Goal: Task Accomplishment & Management: Use online tool/utility

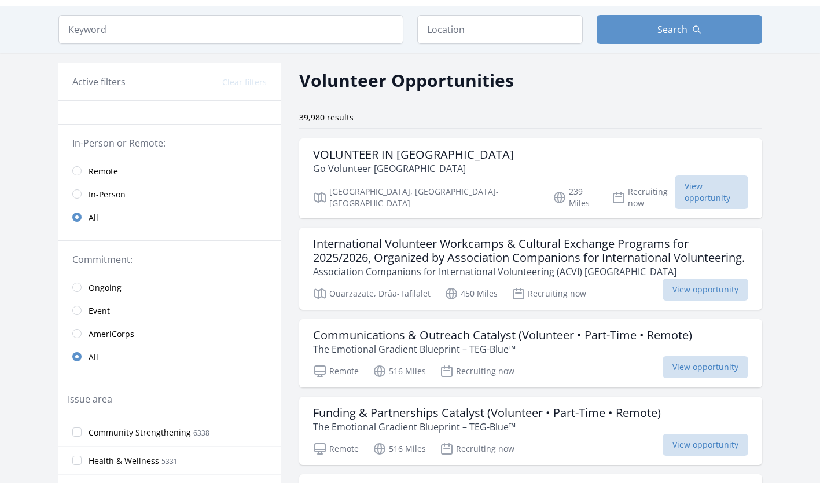
scroll to position [32, 0]
click at [77, 169] on input "radio" at bounding box center [76, 170] width 9 height 9
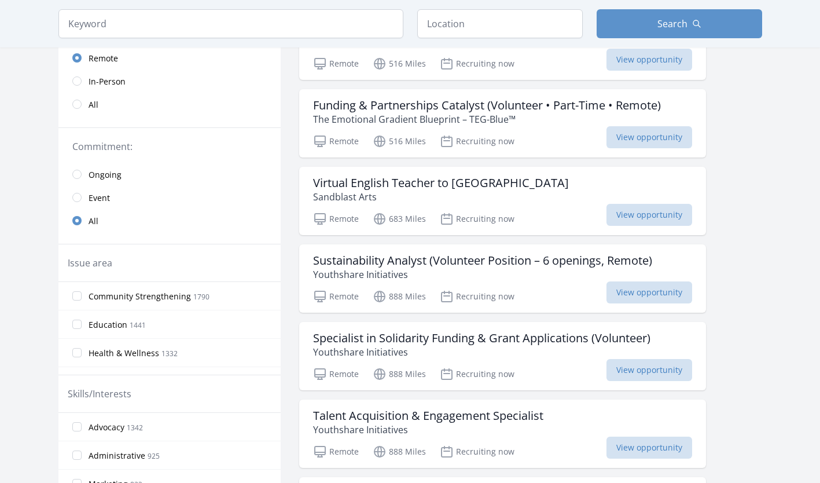
scroll to position [159, 0]
click at [441, 177] on h3 "Virtual English Teacher to [GEOGRAPHIC_DATA]" at bounding box center [441, 182] width 256 height 14
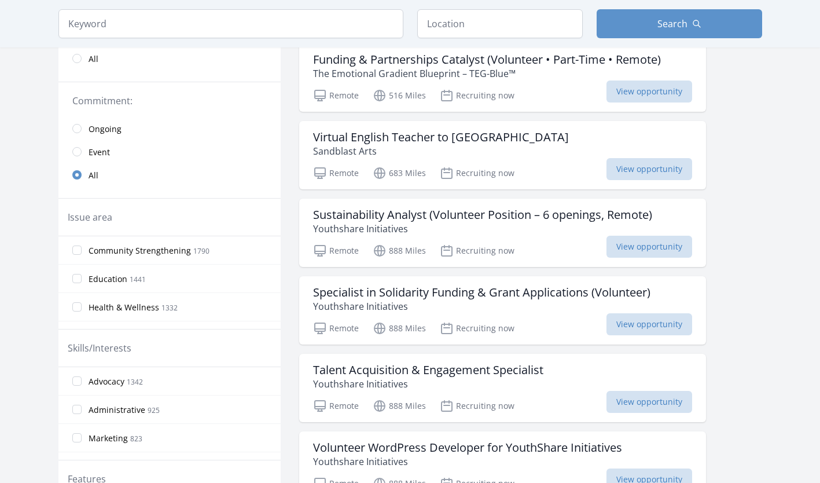
scroll to position [204, 0]
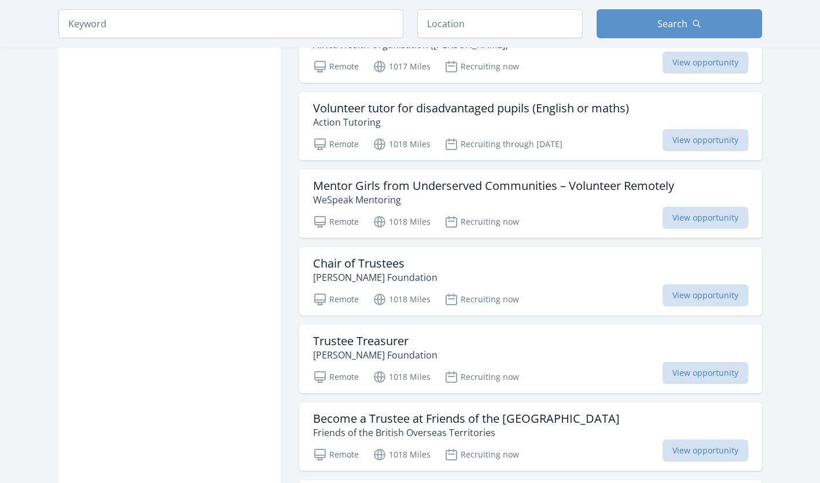
scroll to position [2407, 0]
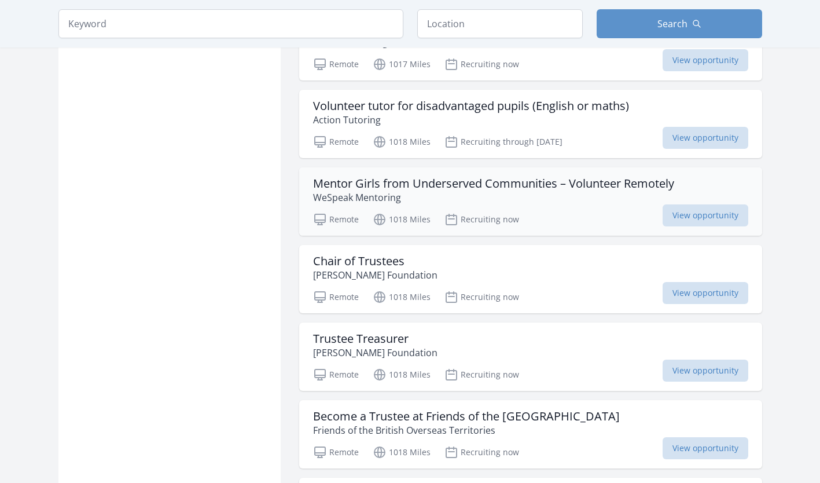
click at [437, 183] on h3 "Mentor Girls from Underserved Communities – Volunteer Remotely" at bounding box center [493, 184] width 361 height 14
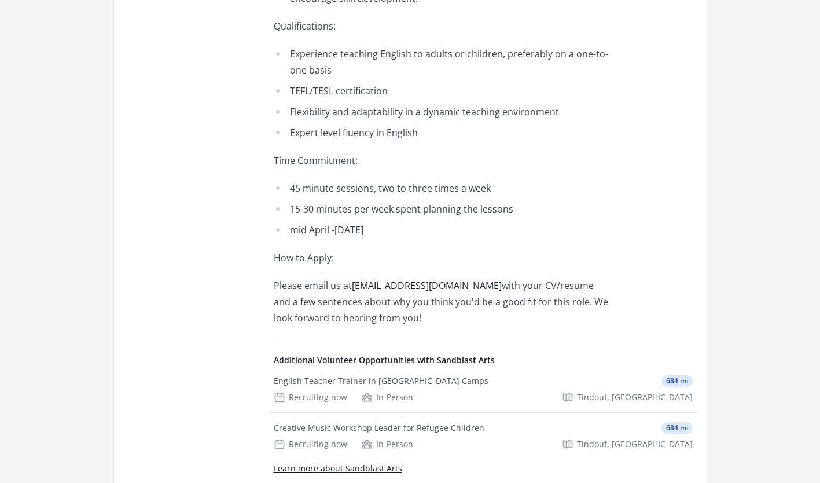
scroll to position [1033, 0]
click at [397, 278] on link "sandblast.outreach@gmail.com" at bounding box center [427, 284] width 150 height 13
drag, startPoint x: 489, startPoint y: 236, endPoint x: 353, endPoint y: 238, distance: 136.1
click at [353, 277] on p "Please email us at sandblast.outreach@gmail.com with your CV/resume and a few s…" at bounding box center [443, 301] width 339 height 49
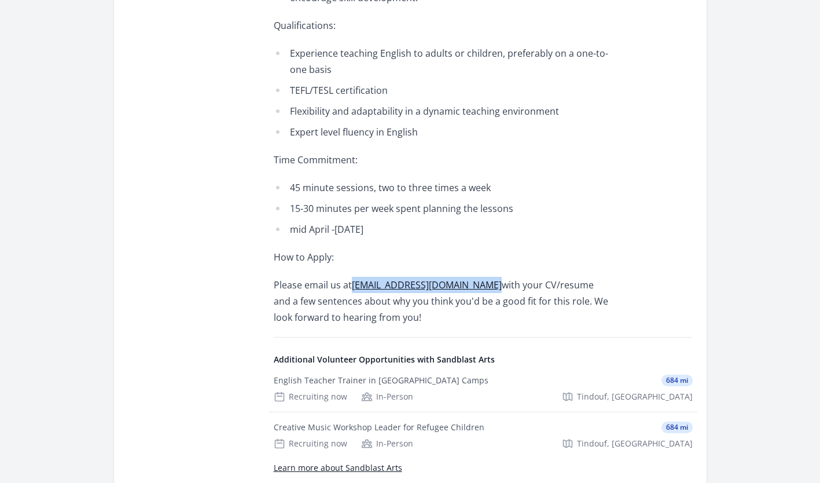
copy link "sandblast.outreach@gmail.com"
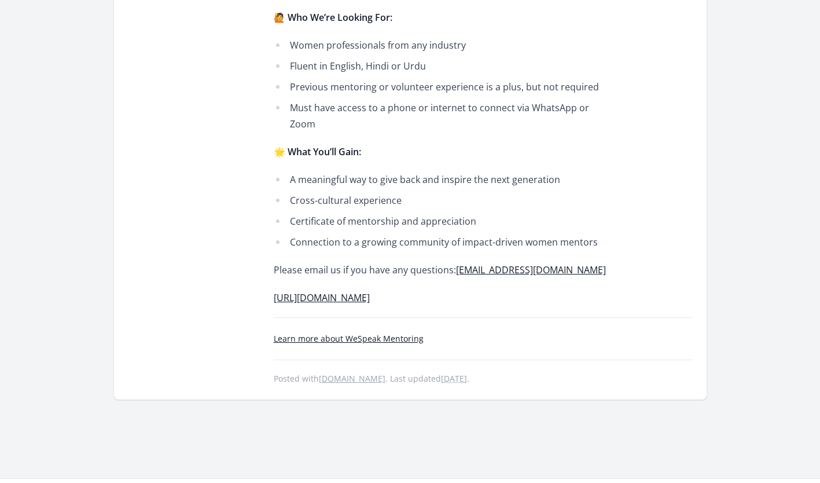
scroll to position [640, 0]
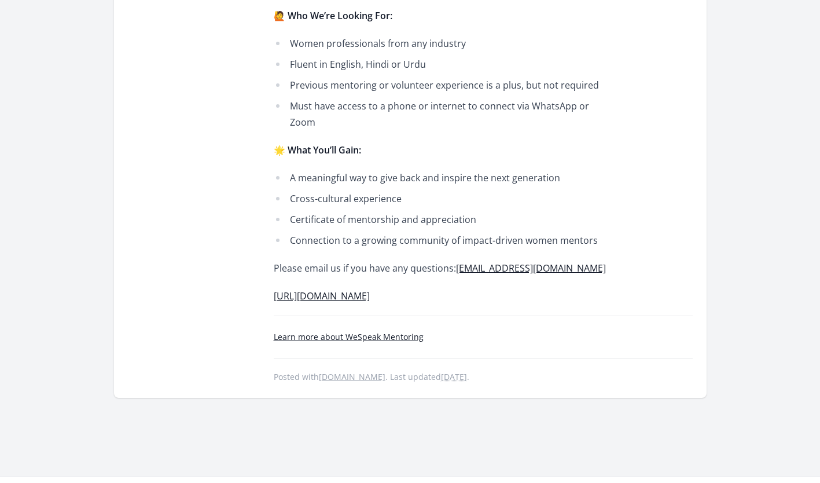
click at [323, 289] on link "https://www.wespeakgirl.org/" at bounding box center [322, 295] width 96 height 13
